Goal: Communication & Community: Answer question/provide support

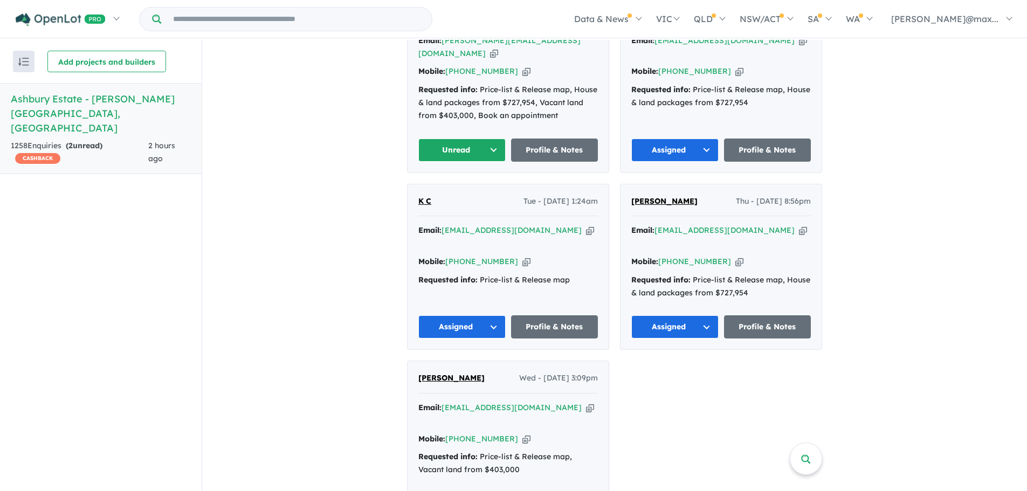
scroll to position [360, 0]
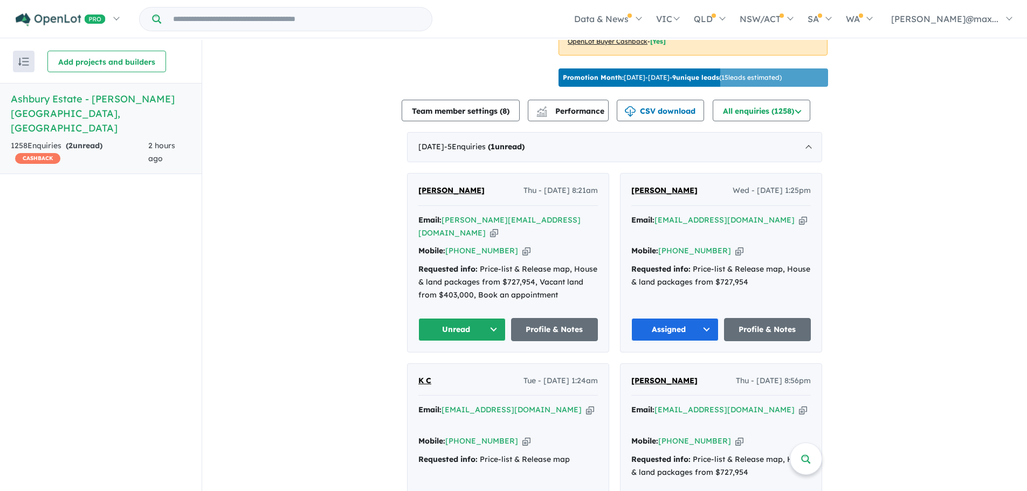
click at [489, 318] on button "Unread" at bounding box center [462, 329] width 87 height 23
click at [483, 368] on button "Assigned" at bounding box center [466, 380] width 94 height 25
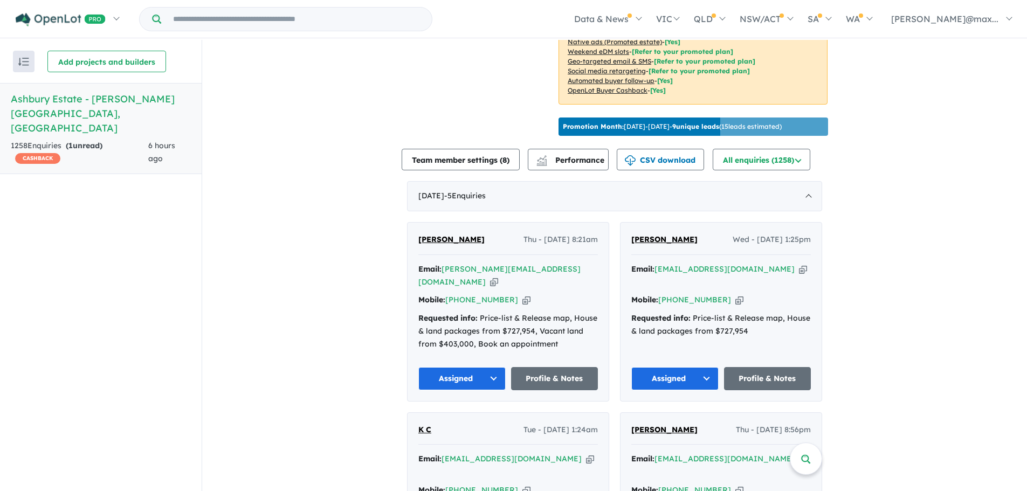
scroll to position [360, 0]
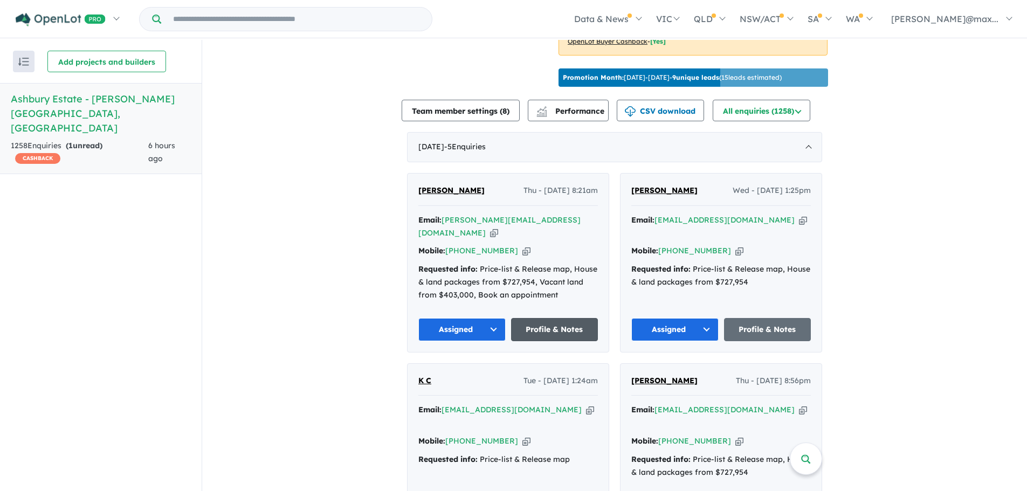
click at [556, 318] on link "Profile & Notes" at bounding box center [554, 329] width 87 height 23
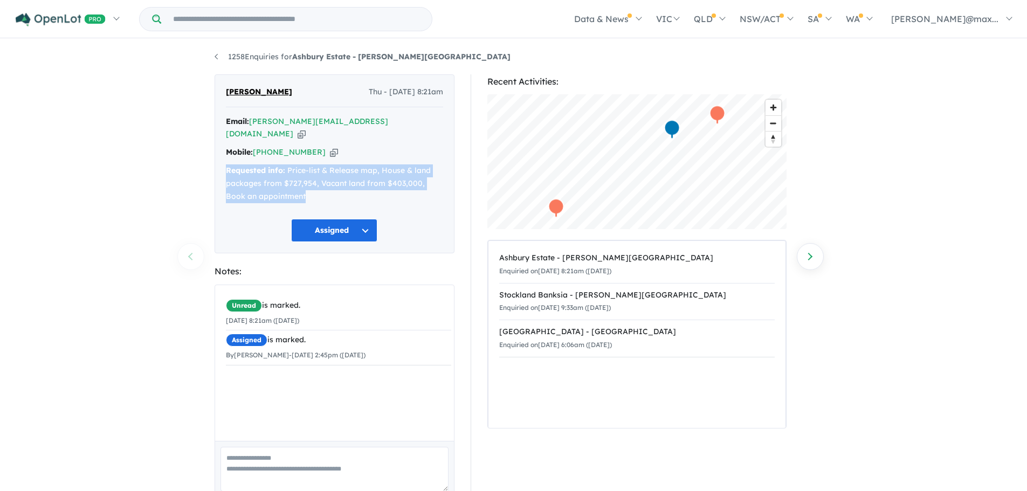
drag, startPoint x: 222, startPoint y: 151, endPoint x: 293, endPoint y: 179, distance: 76.0
click at [305, 191] on div "William Irvine Thu - 11/09/2025, 8:21am Email: william.h.irvine0@gmail.com Copi…" at bounding box center [335, 164] width 240 height 180
copy div "Requested info: Price-list & Release map, House & land packages from $727,954, …"
